Goal: Navigation & Orientation: Find specific page/section

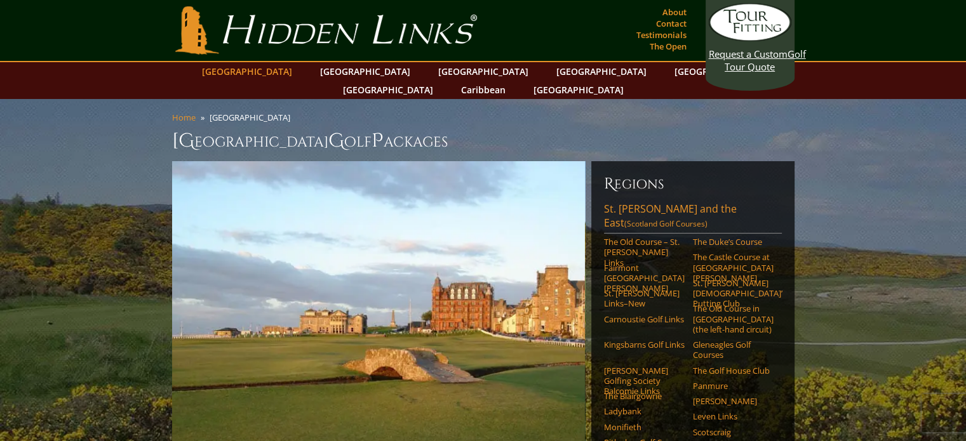
click at [289, 73] on link "[GEOGRAPHIC_DATA]" at bounding box center [247, 71] width 103 height 18
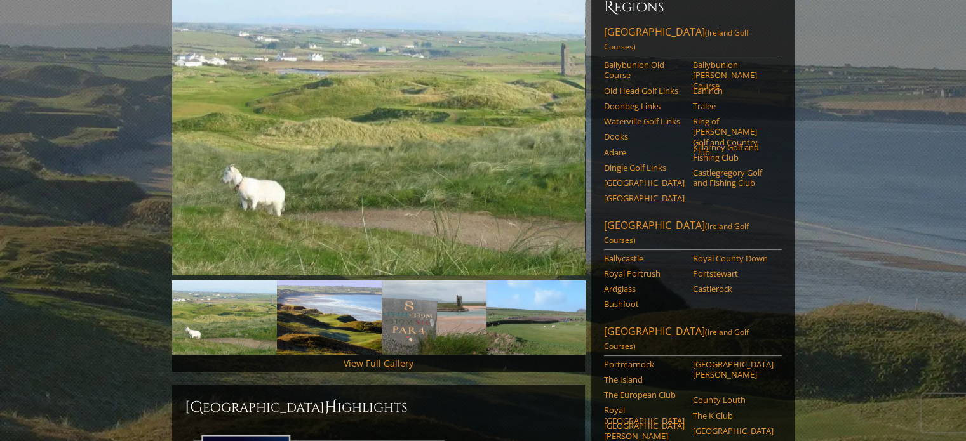
scroll to position [157, 0]
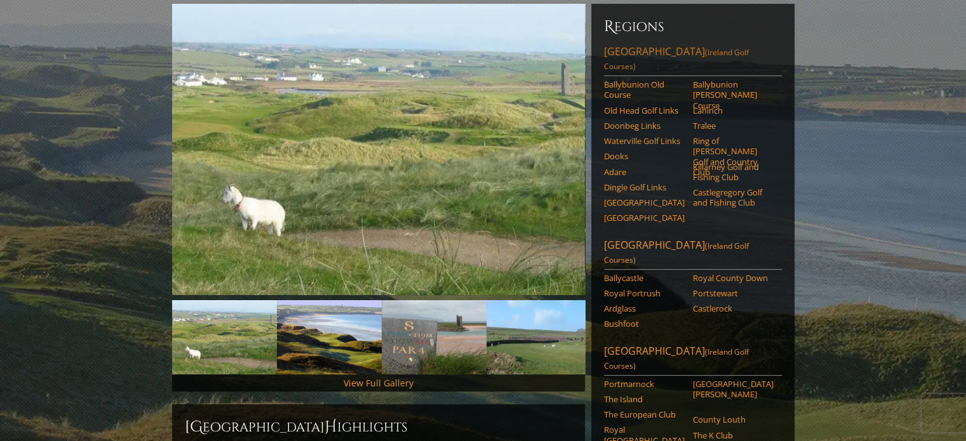
click at [736, 47] on span "(Ireland Golf Courses)" at bounding box center [676, 59] width 145 height 25
